Goal: Information Seeking & Learning: Learn about a topic

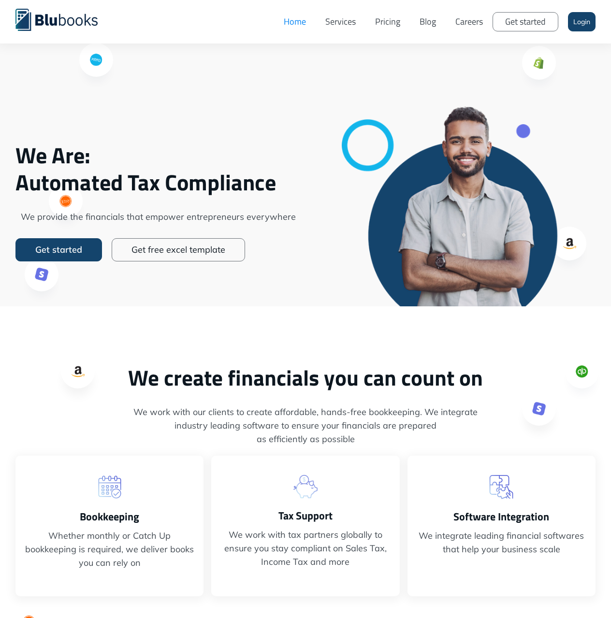
click at [394, 27] on link "Pricing" at bounding box center [387, 21] width 44 height 29
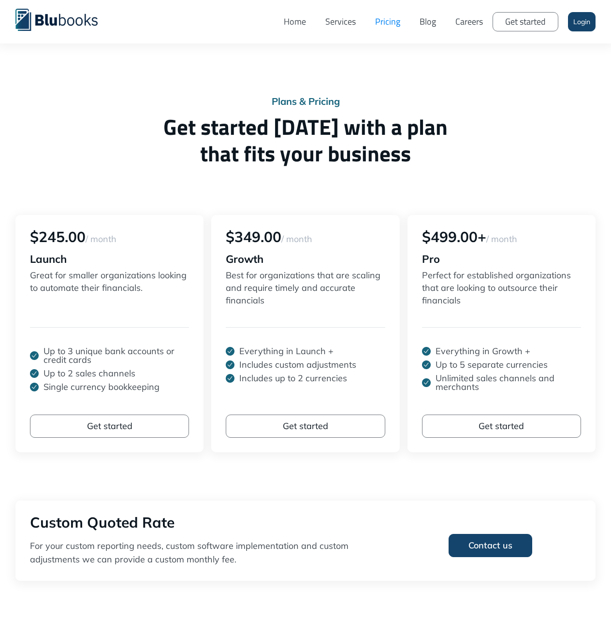
click at [222, 63] on div "Plans & Pricing Get started today with a plan that fits your business $245.00 /…" at bounding box center [305, 314] width 611 height 629
click at [303, 21] on link "Home" at bounding box center [295, 21] width 42 height 29
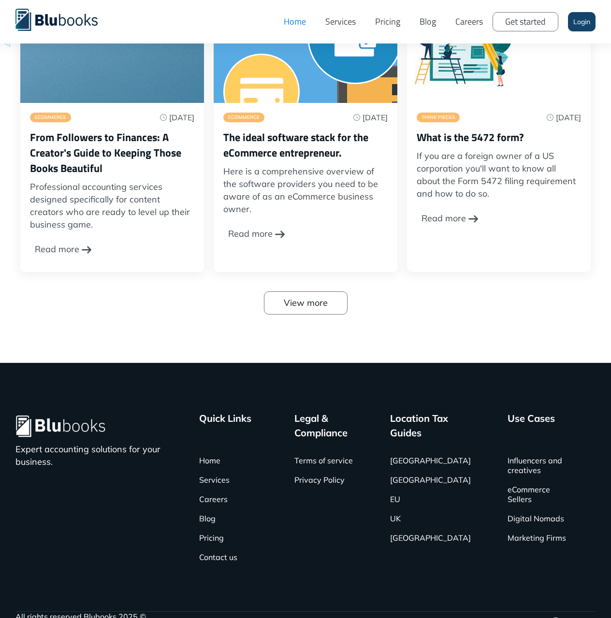
scroll to position [2897, 0]
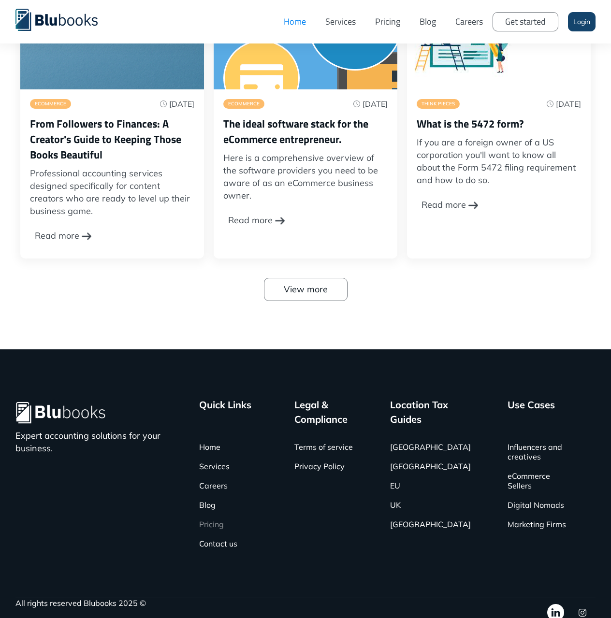
click at [224, 515] on link "Pricing" at bounding box center [211, 524] width 25 height 19
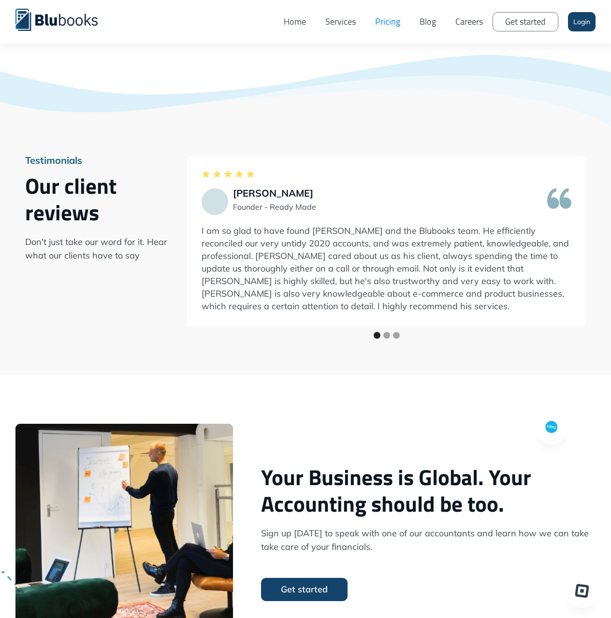
scroll to position [1015, 0]
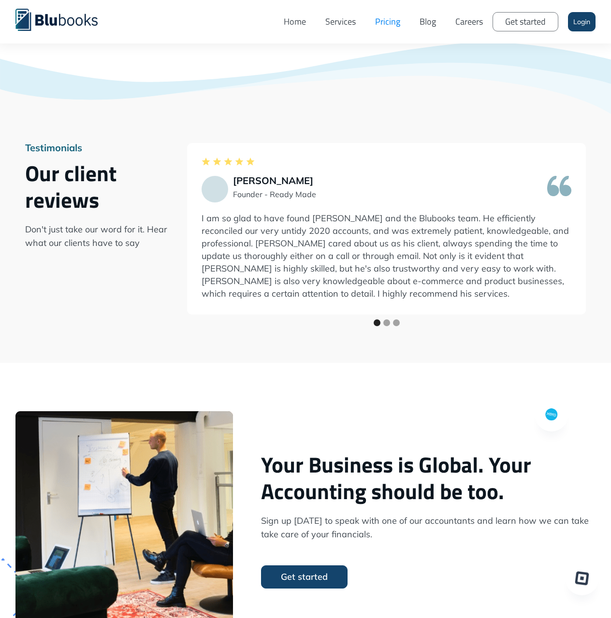
click at [327, 259] on p "I am so glad to have found Andrew and the Blubooks team. He efficiently reconci…" at bounding box center [386, 256] width 370 height 88
click at [456, 334] on div "carousel" at bounding box center [386, 324] width 399 height 19
